Goal: Task Accomplishment & Management: Manage account settings

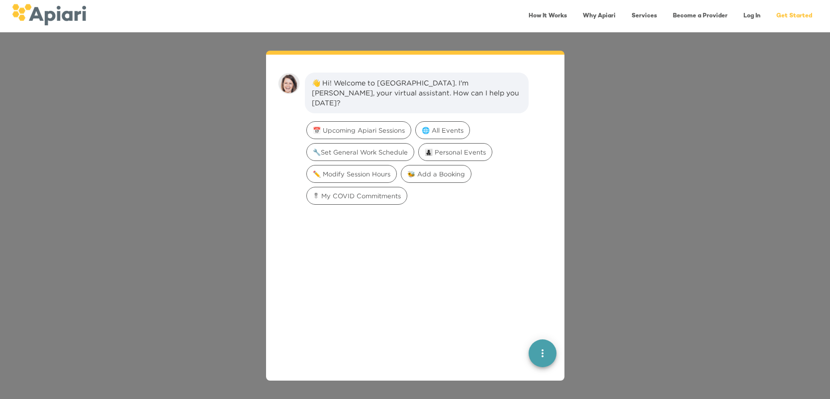
scroll to position [13, 0]
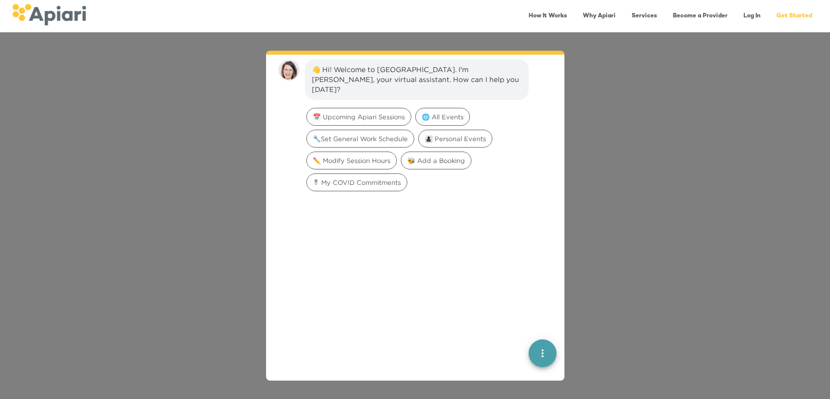
click at [755, 15] on link "Log In" at bounding box center [752, 16] width 29 height 20
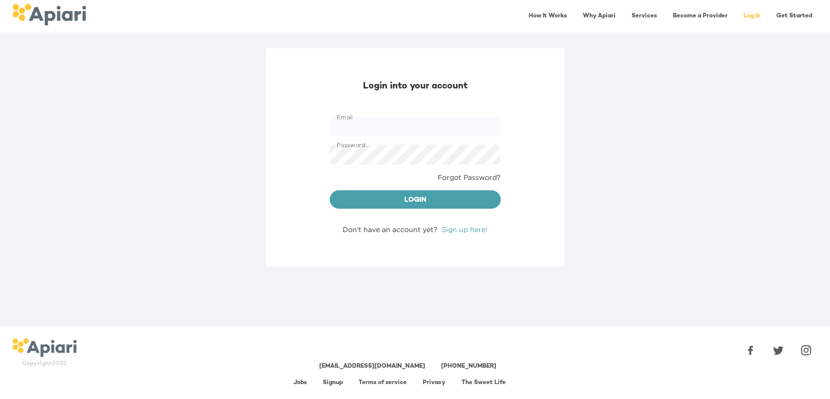
type input "**********"
click at [418, 200] on span "Login" at bounding box center [415, 200] width 155 height 12
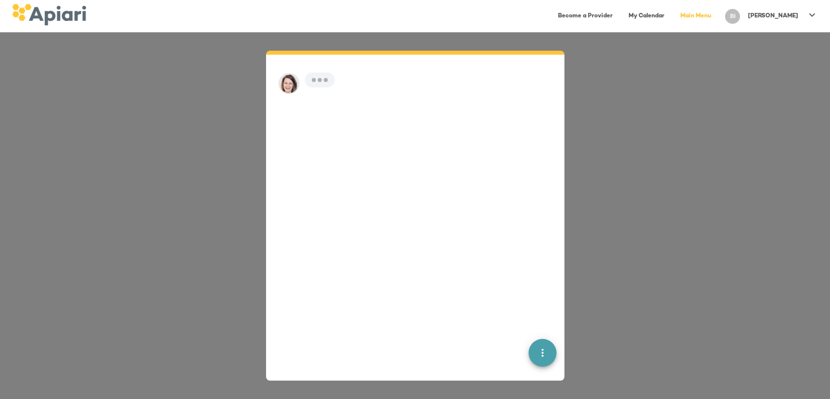
scroll to position [13, 0]
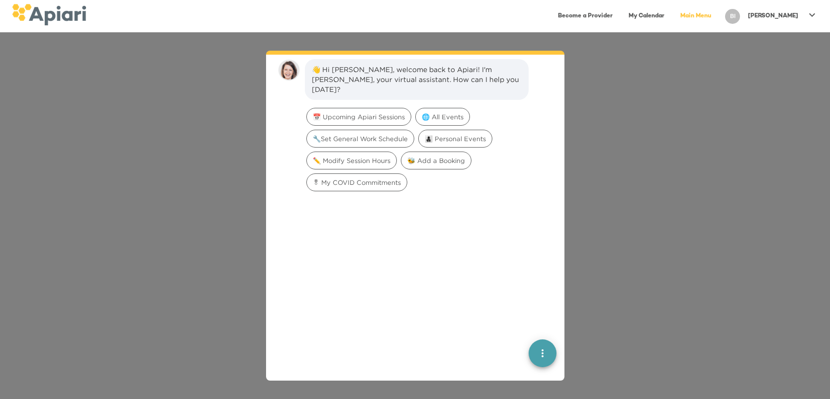
click at [671, 16] on link "My Calendar" at bounding box center [647, 16] width 48 height 20
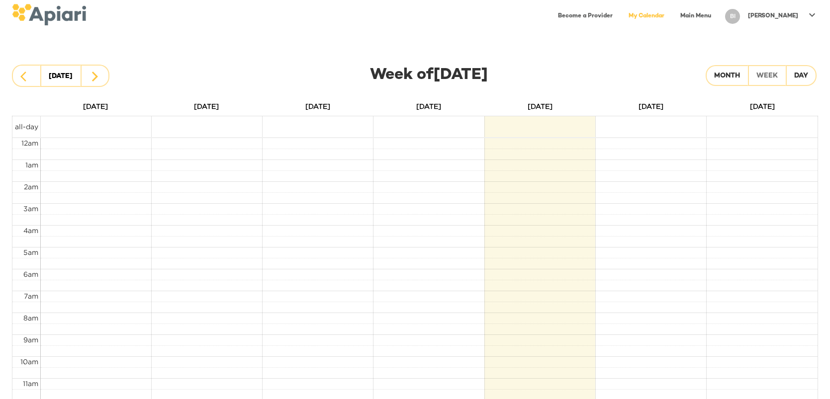
click at [509, 129] on td at bounding box center [540, 126] width 111 height 21
click at [812, 13] on icon at bounding box center [812, 15] width 12 height 12
click at [760, 39] on p "My Membership" at bounding box center [783, 39] width 62 height 12
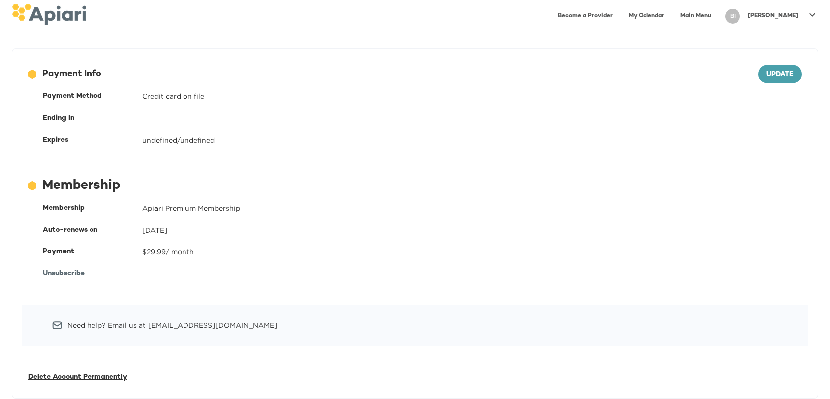
click at [813, 14] on icon at bounding box center [812, 14] width 6 height 3
click at [782, 38] on p "My Membership" at bounding box center [783, 39] width 62 height 12
click at [812, 13] on icon at bounding box center [812, 15] width 12 height 12
click at [784, 19] on p "My Profile" at bounding box center [771, 21] width 39 height 12
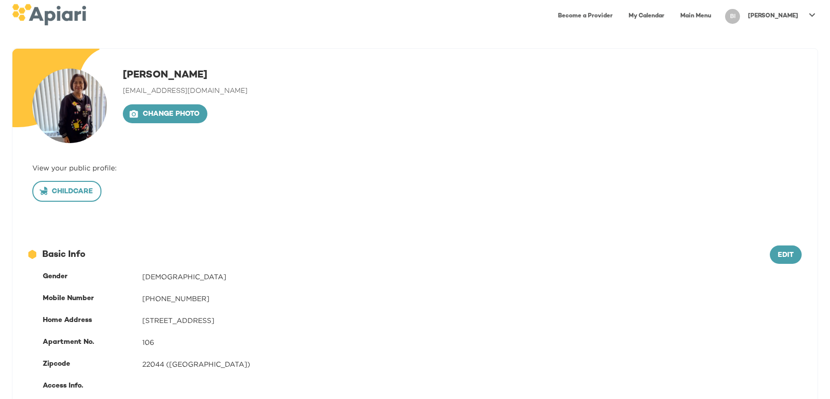
click at [72, 194] on span "Childcare" at bounding box center [67, 192] width 52 height 12
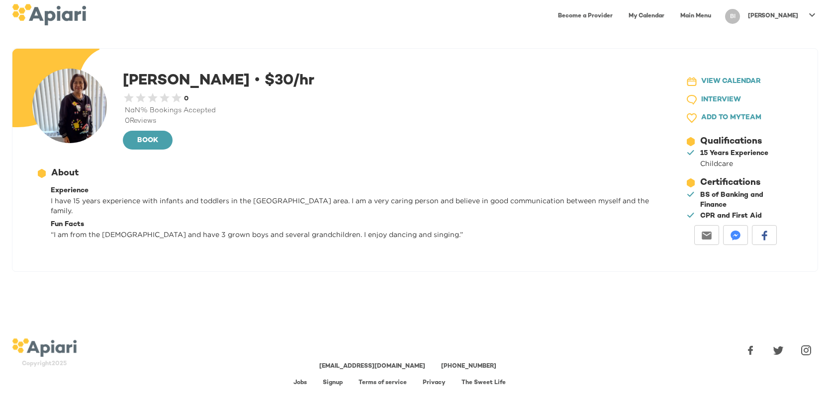
click at [709, 82] on span "VIEW CALENDAR" at bounding box center [731, 82] width 60 height 12
click at [810, 14] on icon at bounding box center [812, 14] width 6 height 3
click at [777, 60] on p "Log Out" at bounding box center [768, 57] width 33 height 12
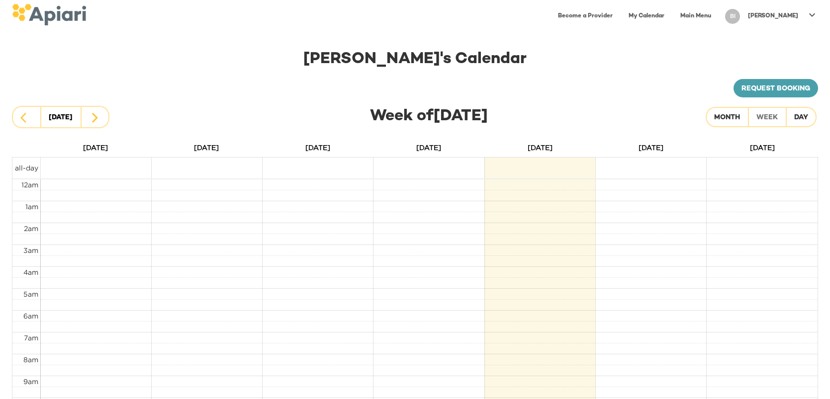
click at [812, 13] on icon at bounding box center [812, 15] width 12 height 12
click at [776, 21] on p "My Profile" at bounding box center [771, 21] width 39 height 12
